Goal: Task Accomplishment & Management: Use online tool/utility

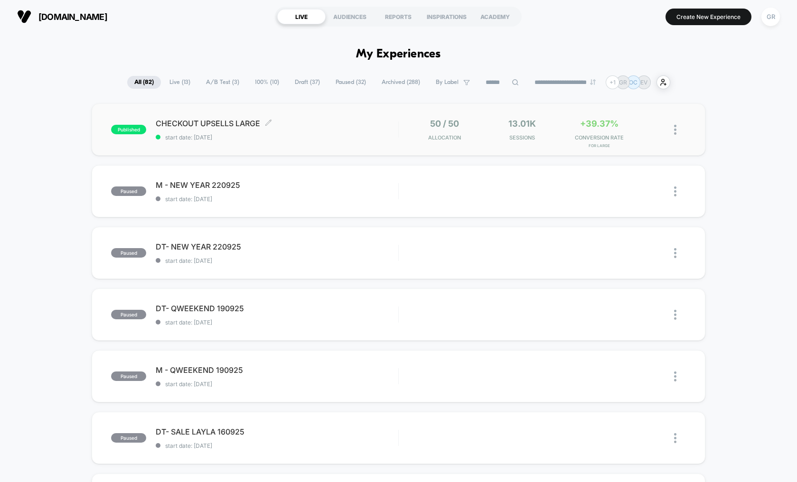
click at [309, 134] on span "start date: [DATE]" at bounding box center [277, 137] width 243 height 7
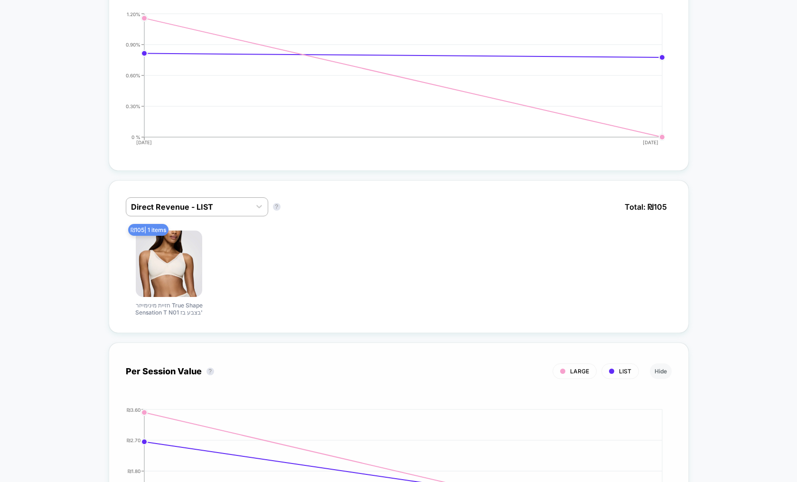
scroll to position [444, 0]
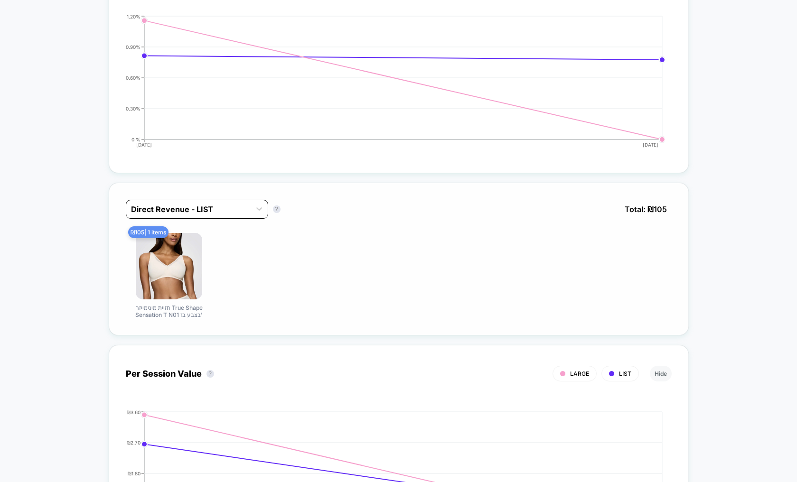
click at [241, 202] on div "Direct Revenue - LIST" at bounding box center [188, 209] width 124 height 15
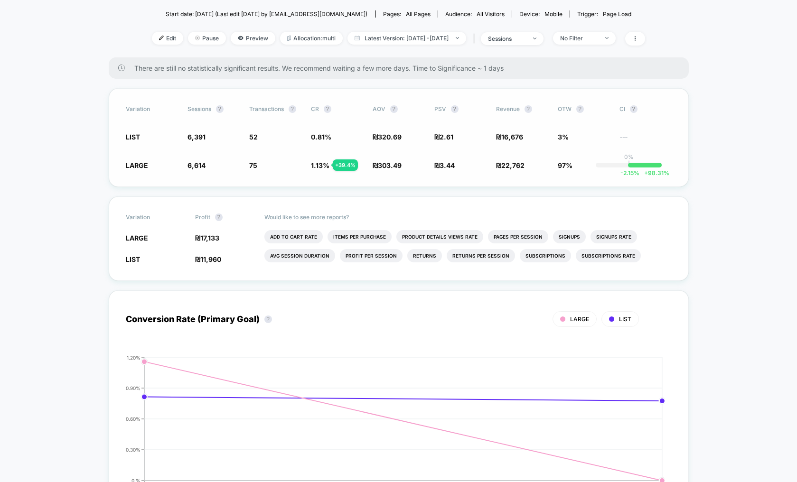
scroll to position [103, 0]
click at [152, 42] on span "Edit" at bounding box center [167, 38] width 31 height 13
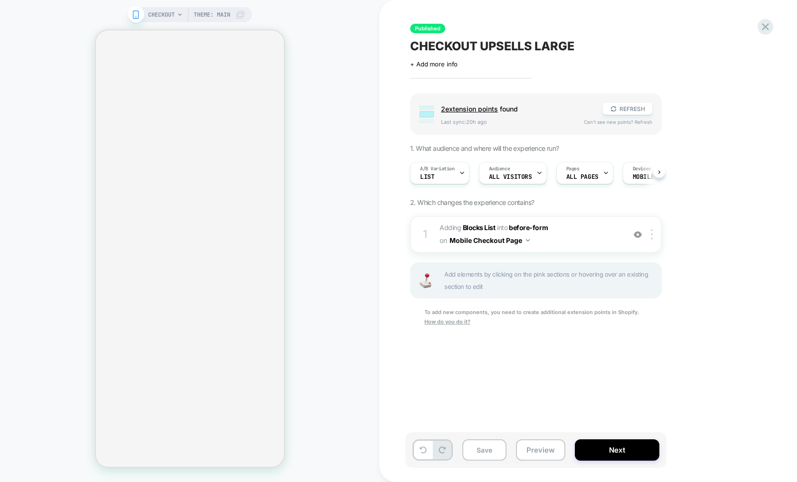
click at [491, 42] on span "CHECKOUT UPSELLS LARGE" at bounding box center [492, 46] width 164 height 14
select select "***"
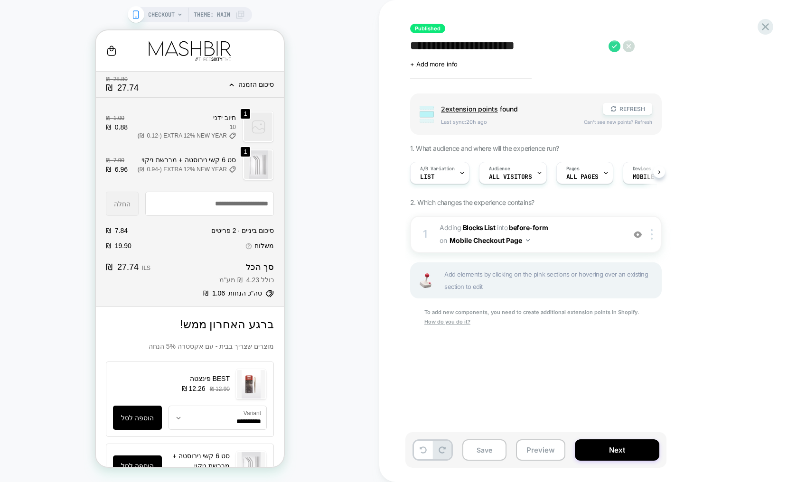
scroll to position [0, 0]
click at [499, 43] on textarea "**********" at bounding box center [507, 46] width 194 height 14
click at [568, 47] on textarea "**********" at bounding box center [507, 46] width 194 height 14
type textarea "*"
type textarea "**********"
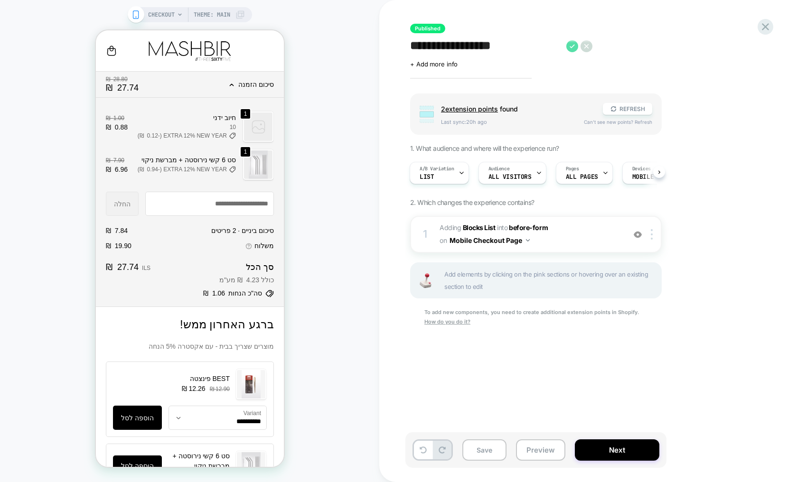
click at [574, 47] on icon at bounding box center [572, 46] width 12 height 12
click at [588, 111] on button "Yes" at bounding box center [598, 109] width 47 height 15
click at [573, 229] on span "#_loomi_addon_1758699702015 Adding Blocks List INTO before-form before-form on …" at bounding box center [530, 235] width 181 height 26
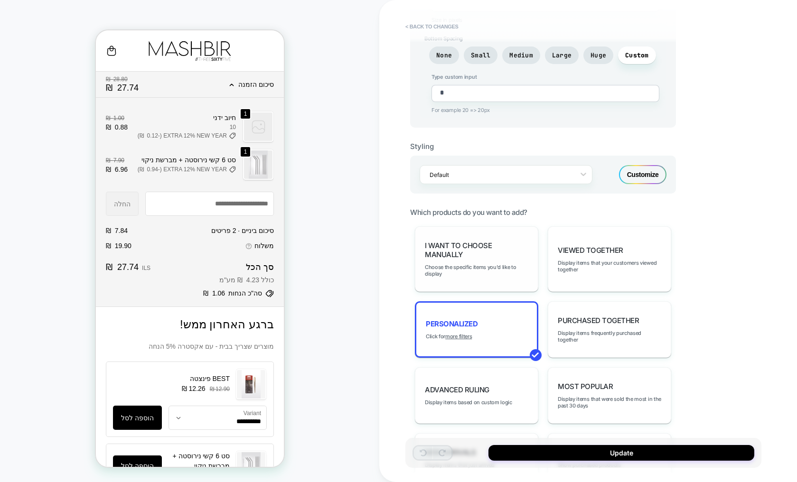
scroll to position [479, 0]
click at [465, 273] on span "Choose the specific items you'd like to display" at bounding box center [477, 269] width 104 height 13
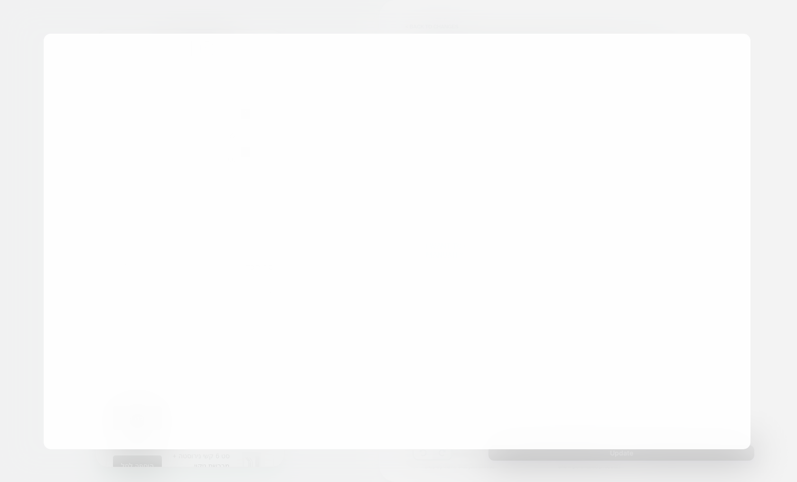
select select "***"
type textarea "*"
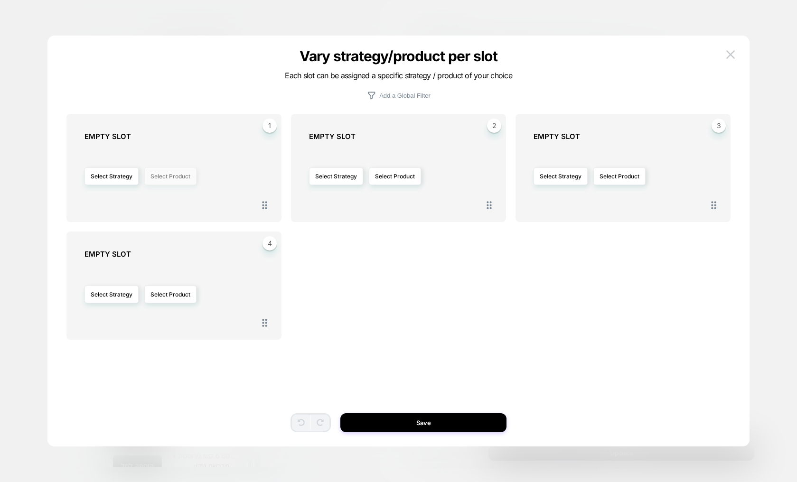
click at [182, 171] on button "Select Product" at bounding box center [170, 177] width 52 height 18
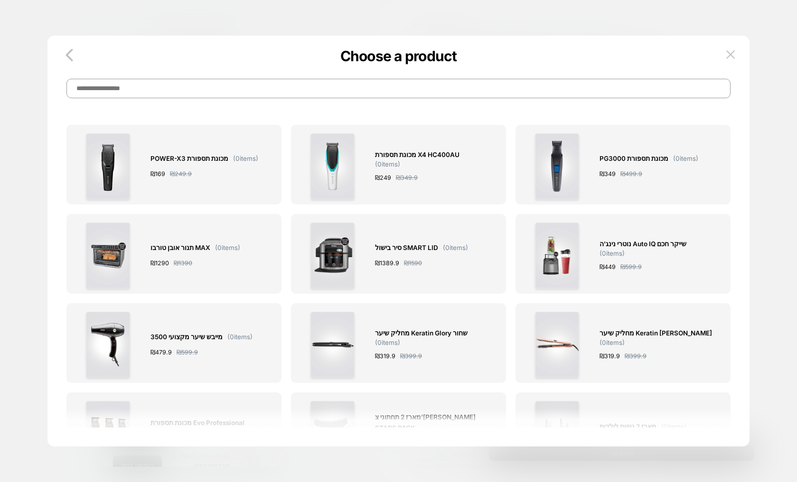
click at [165, 87] on input at bounding box center [398, 88] width 664 height 19
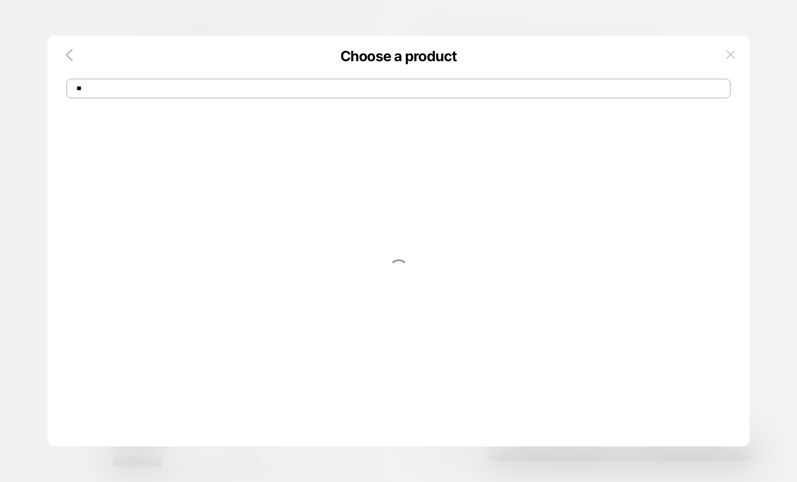
type input "*"
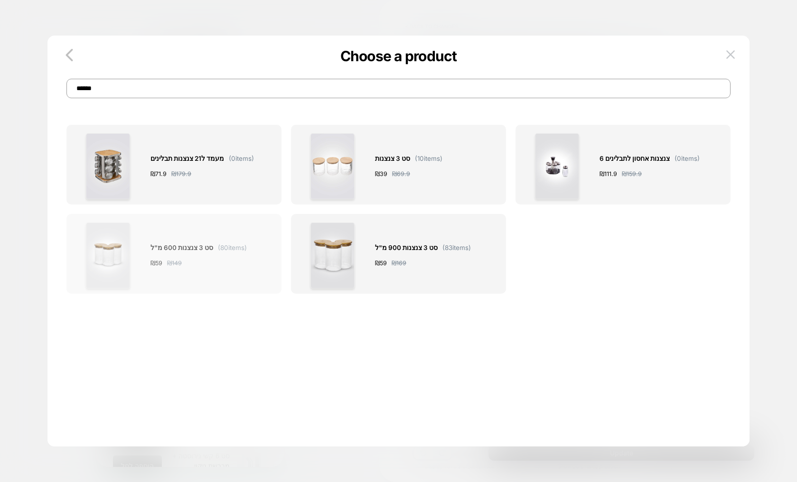
type input "******"
click at [211, 289] on div "סט 3 צנצנות 600 מ"ל ( 80 items) ₪ 59 ₪ 149" at bounding box center [199, 256] width 96 height 66
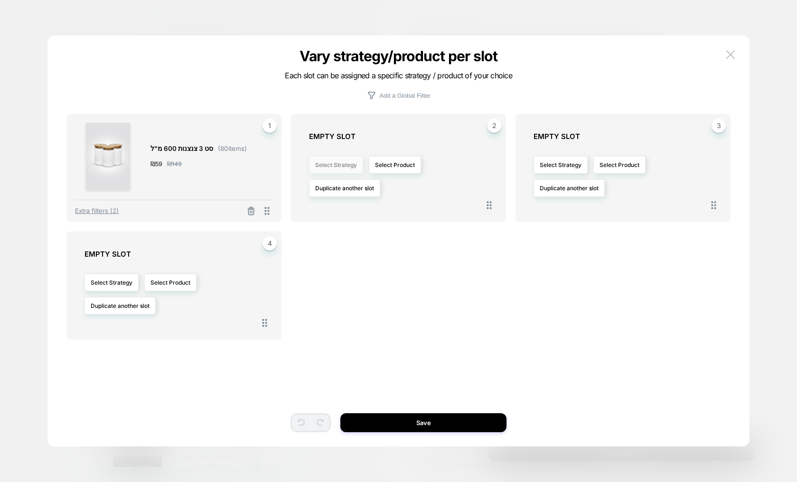
click at [329, 164] on button "Select Strategy" at bounding box center [336, 165] width 54 height 18
click at [324, 207] on span "personalized" at bounding box center [326, 206] width 35 height 7
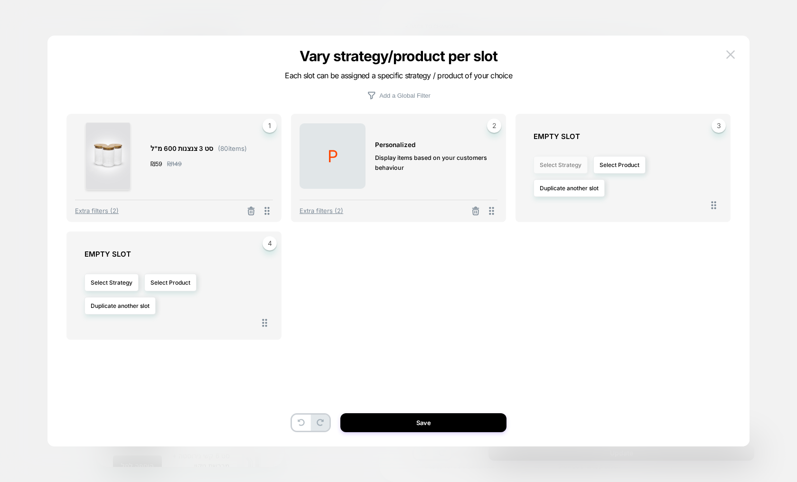
click at [552, 164] on button "Select Strategy" at bounding box center [561, 165] width 54 height 18
click at [558, 275] on span "Recently Viewed" at bounding box center [556, 273] width 46 height 7
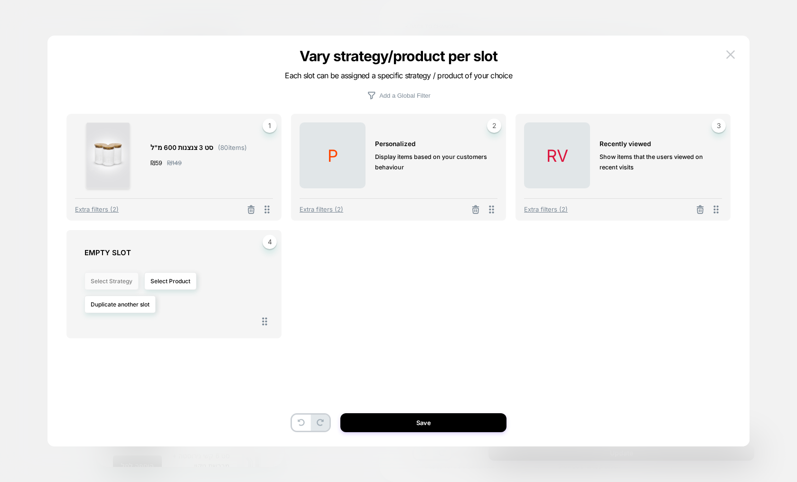
click at [117, 281] on button "Select Strategy" at bounding box center [112, 282] width 54 height 18
click at [106, 323] on span "personalized" at bounding box center [101, 323] width 35 height 7
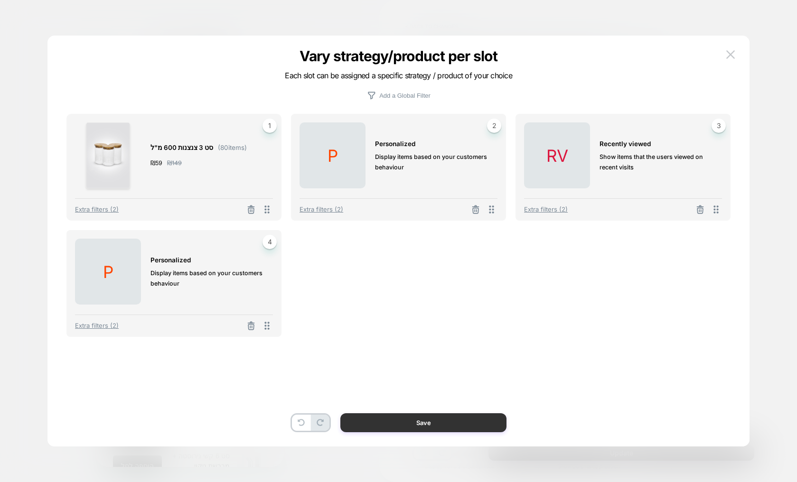
click at [422, 426] on button "Save" at bounding box center [423, 423] width 166 height 19
type textarea "*"
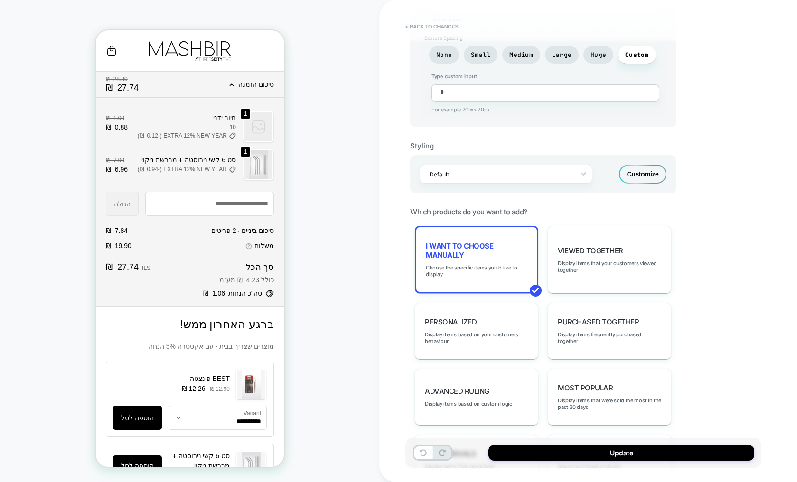
select select "***"
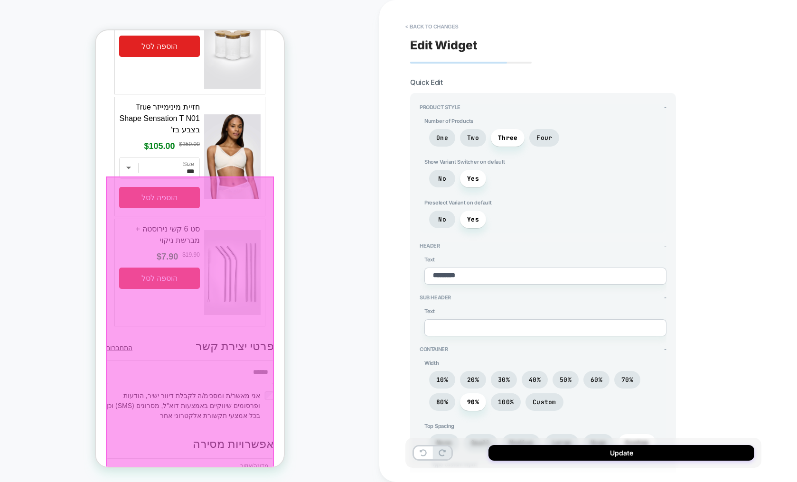
scroll to position [581, 0]
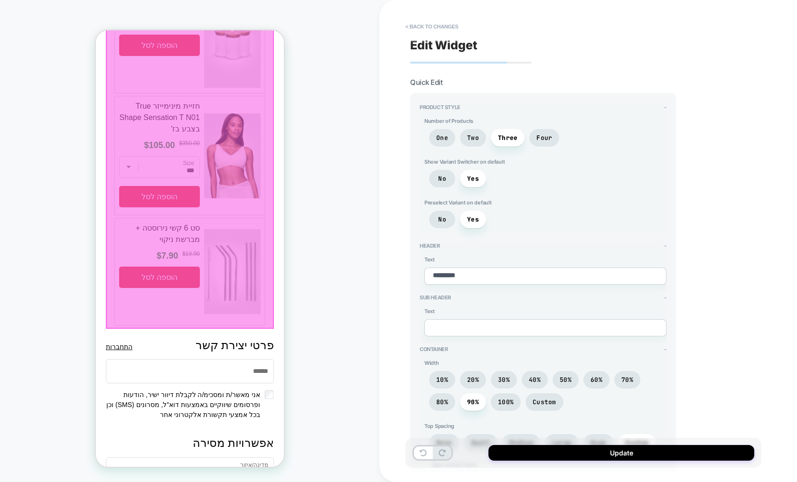
click at [233, 195] on div at bounding box center [189, 156] width 168 height 346
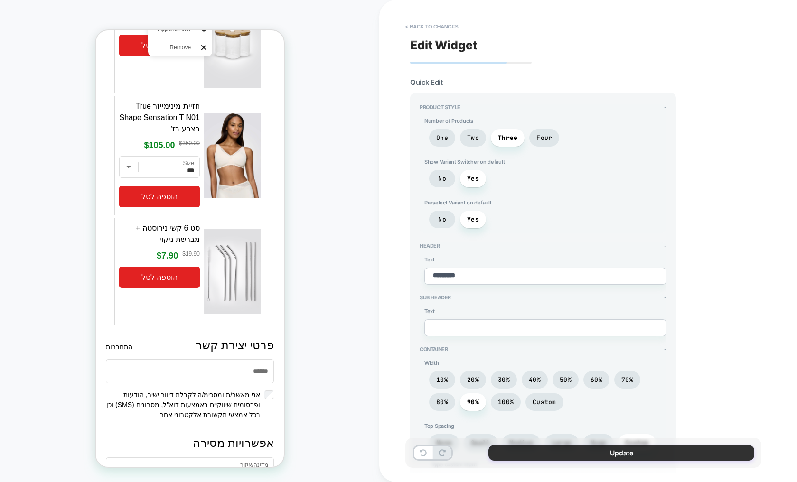
click at [627, 455] on button "Update" at bounding box center [622, 453] width 266 height 16
type textarea "*"
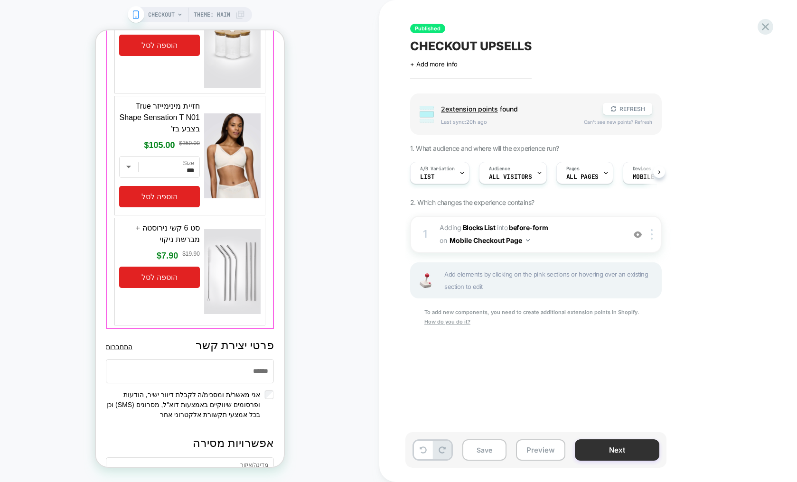
scroll to position [0, 0]
click at [627, 449] on button "Next" at bounding box center [617, 450] width 85 height 21
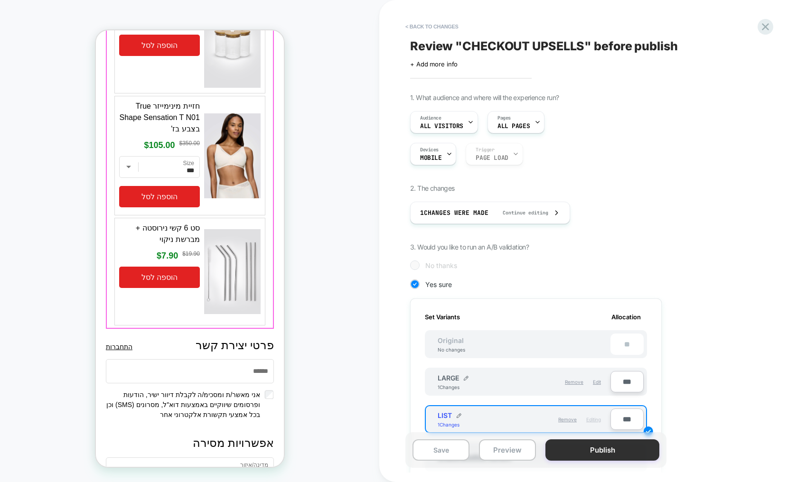
scroll to position [0, 1]
click at [614, 453] on button "Publish" at bounding box center [603, 450] width 114 height 21
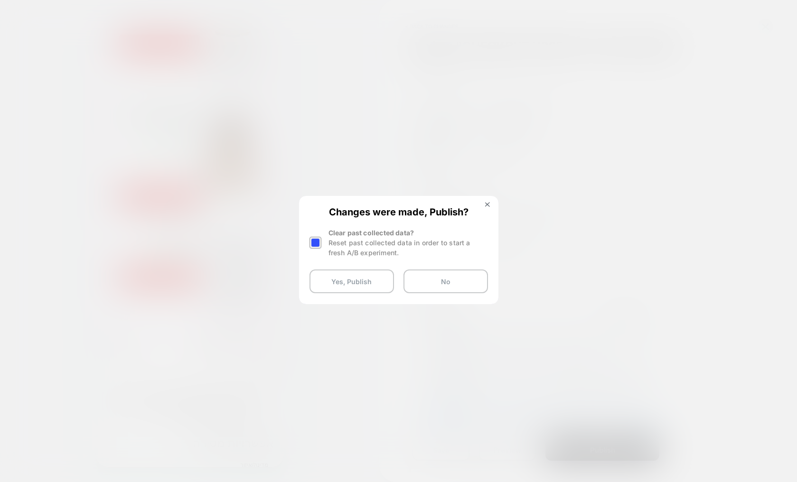
click at [313, 242] on div at bounding box center [316, 243] width 12 height 12
click at [342, 298] on div "Changes were made, Publish? Clear past collected data? Reset past collected dat…" at bounding box center [399, 250] width 198 height 106
click at [346, 288] on button "Yes, Publish" at bounding box center [352, 282] width 85 height 24
